Goal: Find specific page/section: Find specific page/section

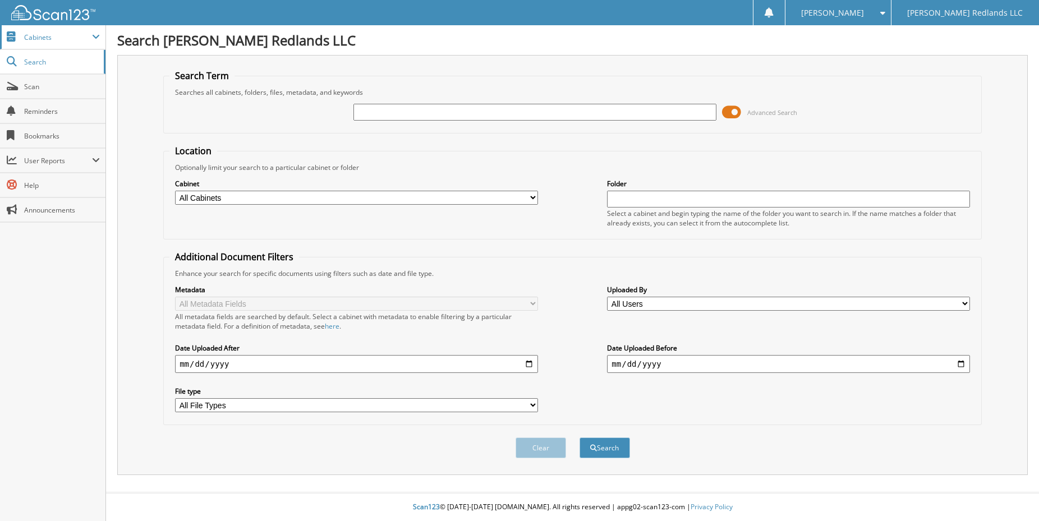
click at [65, 38] on span "Cabinets" at bounding box center [58, 38] width 68 height 10
click at [408, 73] on form "Search Term Searches all cabinets, folders, files, metadata, and keywords Advan…" at bounding box center [572, 270] width 819 height 401
click at [424, 108] on div at bounding box center [534, 112] width 363 height 19
click at [416, 121] on input "text" at bounding box center [534, 112] width 363 height 17
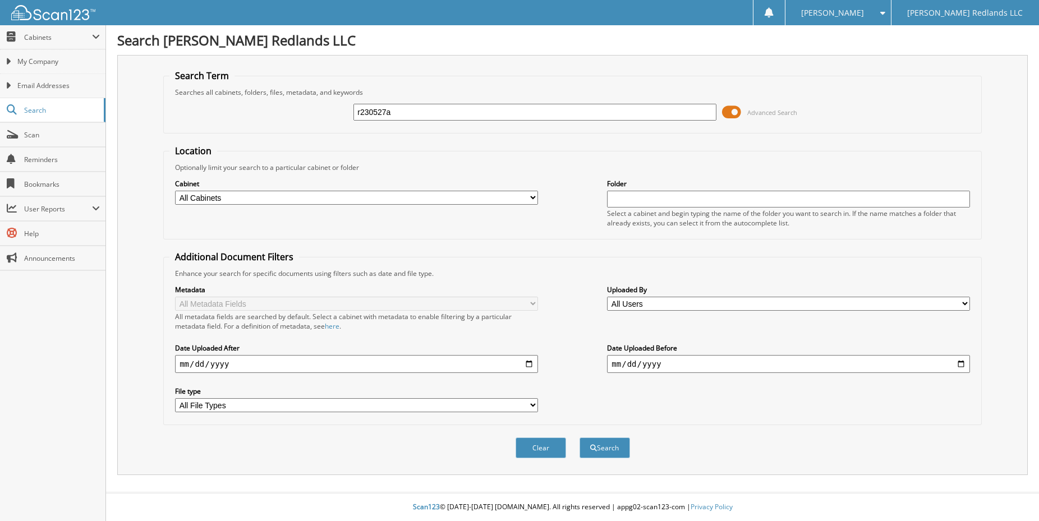
type input "r230527a"
click at [758, 112] on span "Advanced Search" at bounding box center [759, 112] width 75 height 17
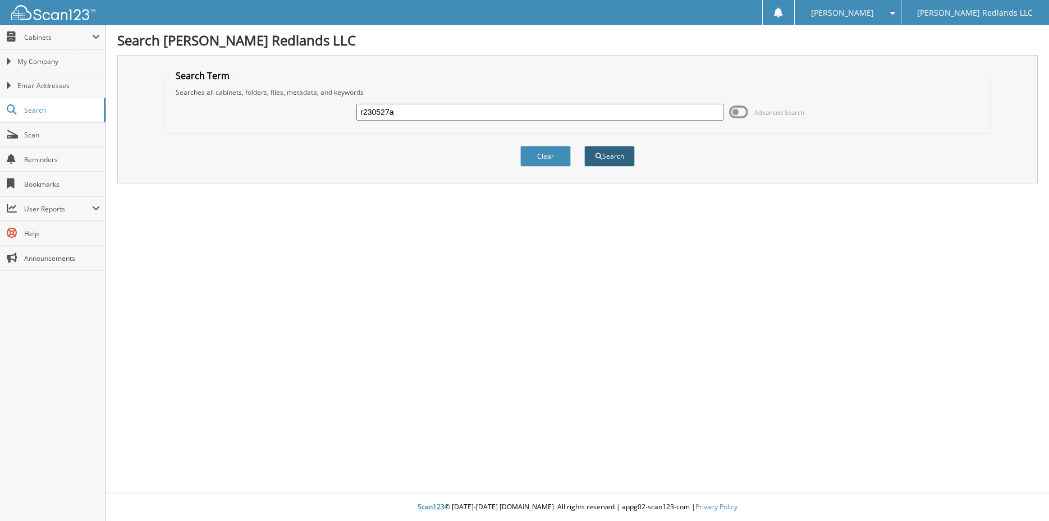
click at [607, 165] on button "Search" at bounding box center [609, 156] width 50 height 21
